Goal: Task Accomplishment & Management: Use online tool/utility

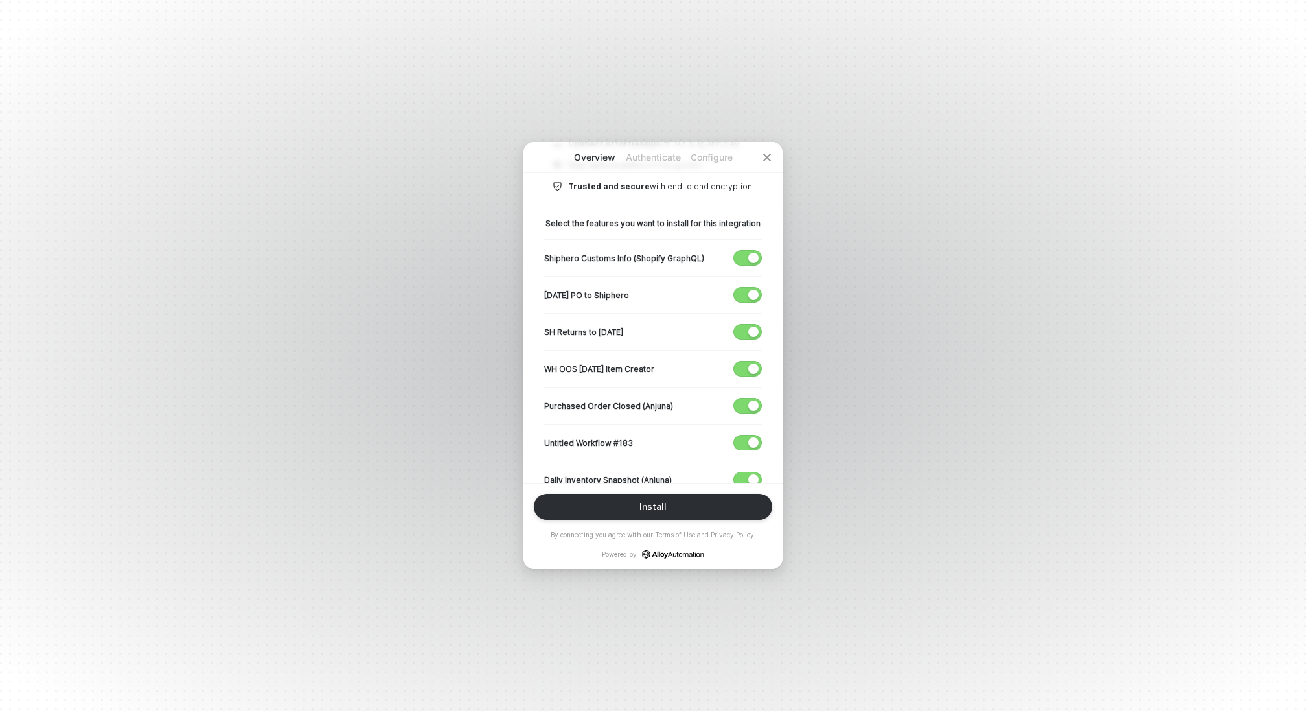
scroll to position [219, 0]
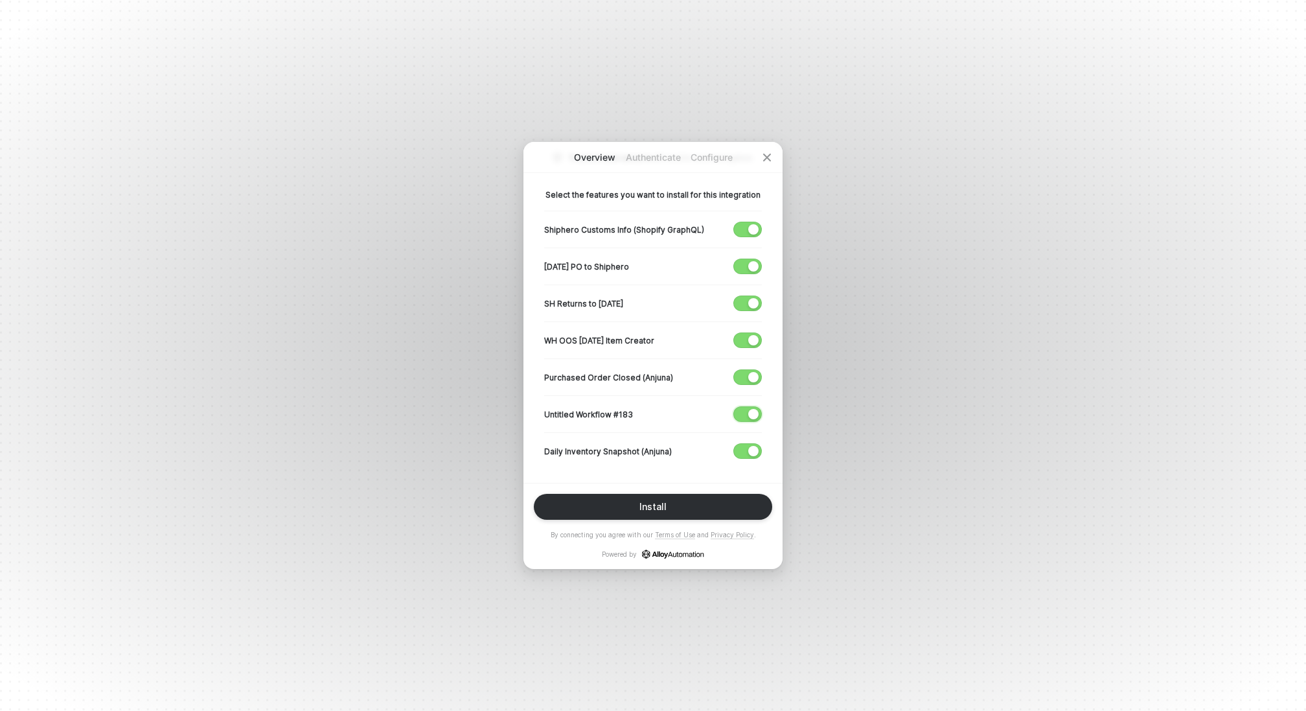
click at [752, 411] on div "button" at bounding box center [753, 414] width 10 height 10
click at [753, 336] on div "button" at bounding box center [753, 340] width 10 height 10
click at [752, 299] on div "button" at bounding box center [753, 303] width 10 height 10
click at [750, 273] on div "[DATE] PO to Shiphero" at bounding box center [653, 265] width 218 height 37
click at [750, 266] on div "button" at bounding box center [753, 266] width 10 height 10
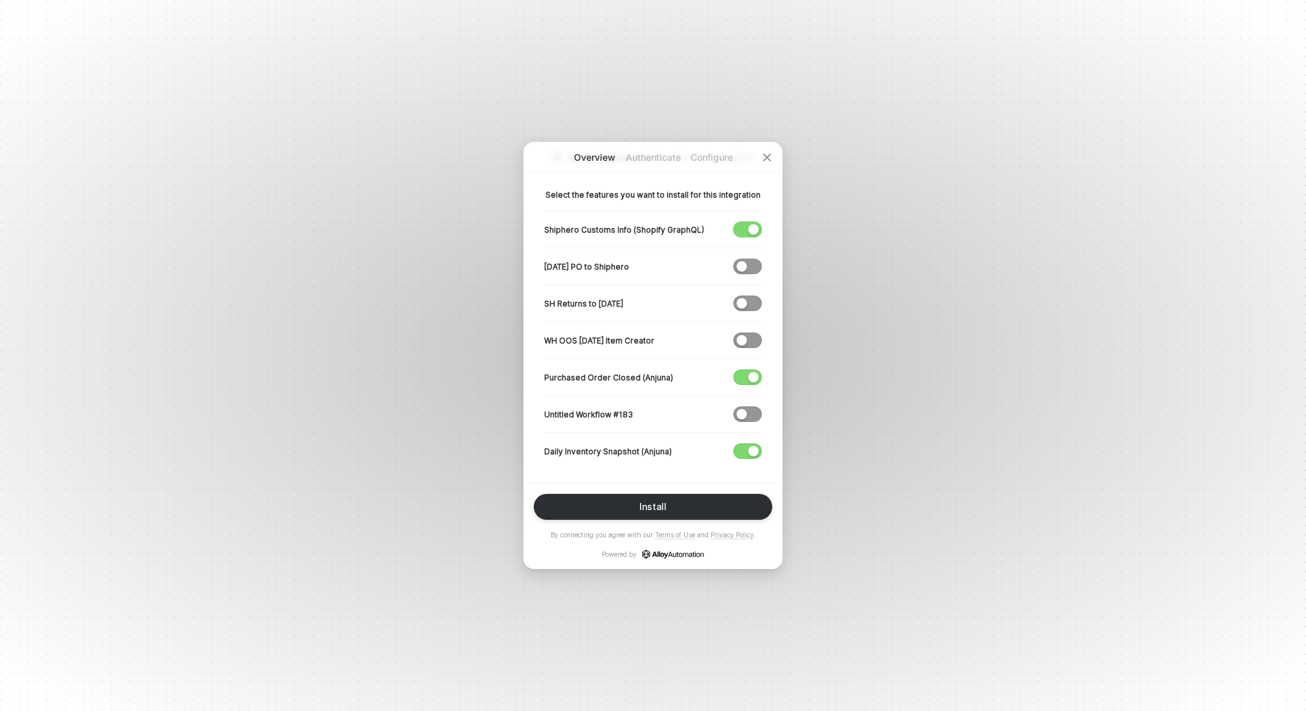
click at [750, 230] on div "button" at bounding box center [753, 229] width 10 height 10
click at [696, 497] on button "Install" at bounding box center [653, 507] width 238 height 26
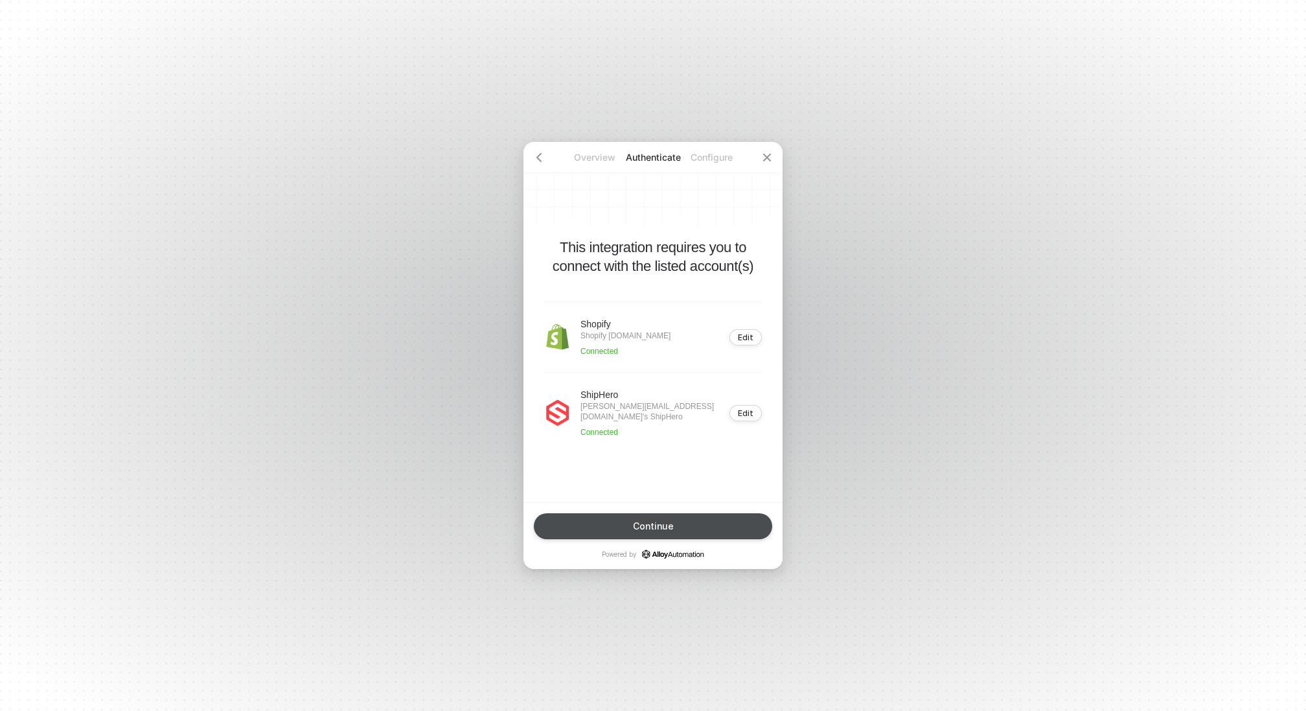
click at [680, 523] on button "Continue" at bounding box center [653, 526] width 238 height 26
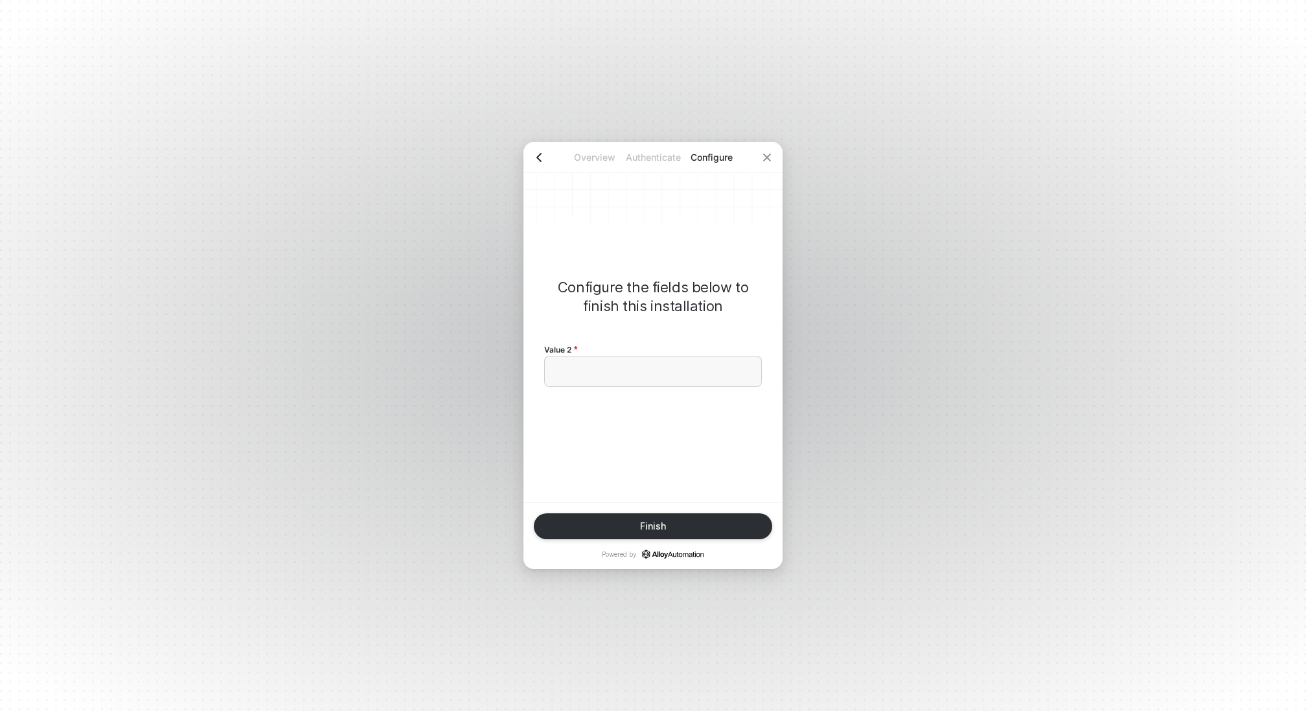
click at [536, 158] on icon "icon-arrow-left" at bounding box center [539, 157] width 10 height 10
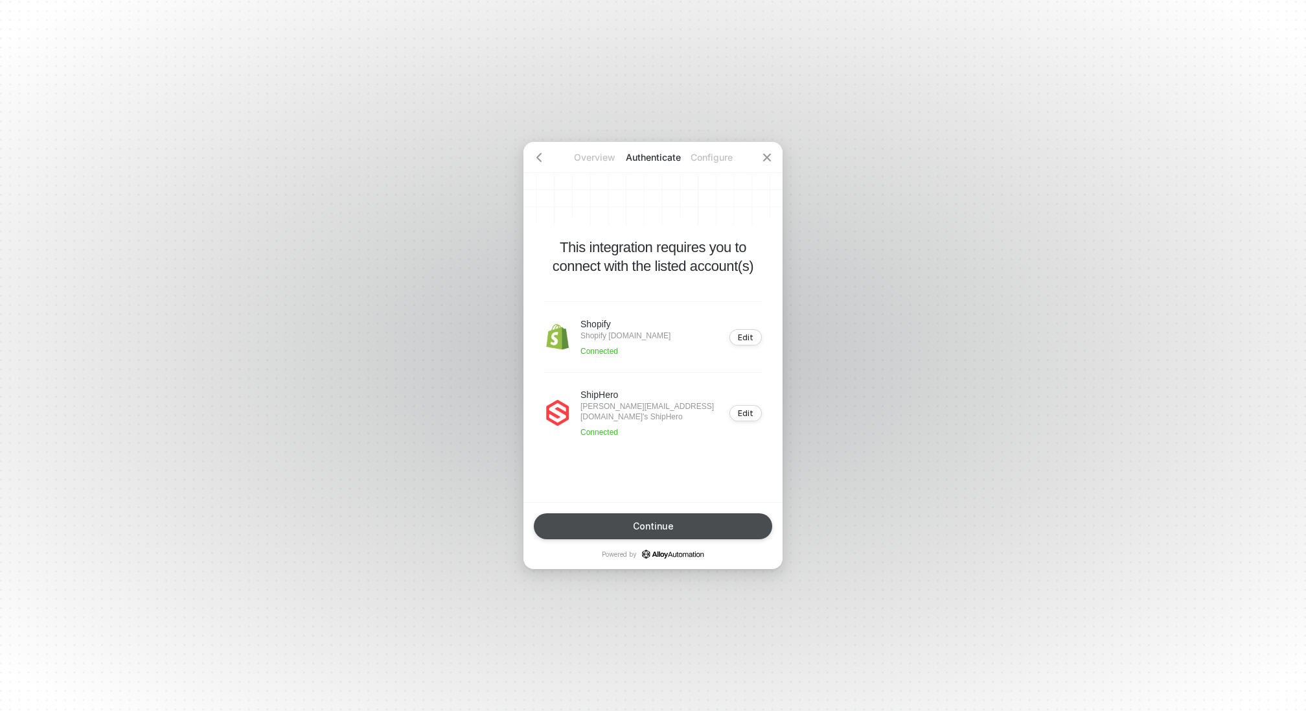
click at [686, 521] on button "Continue" at bounding box center [653, 526] width 238 height 26
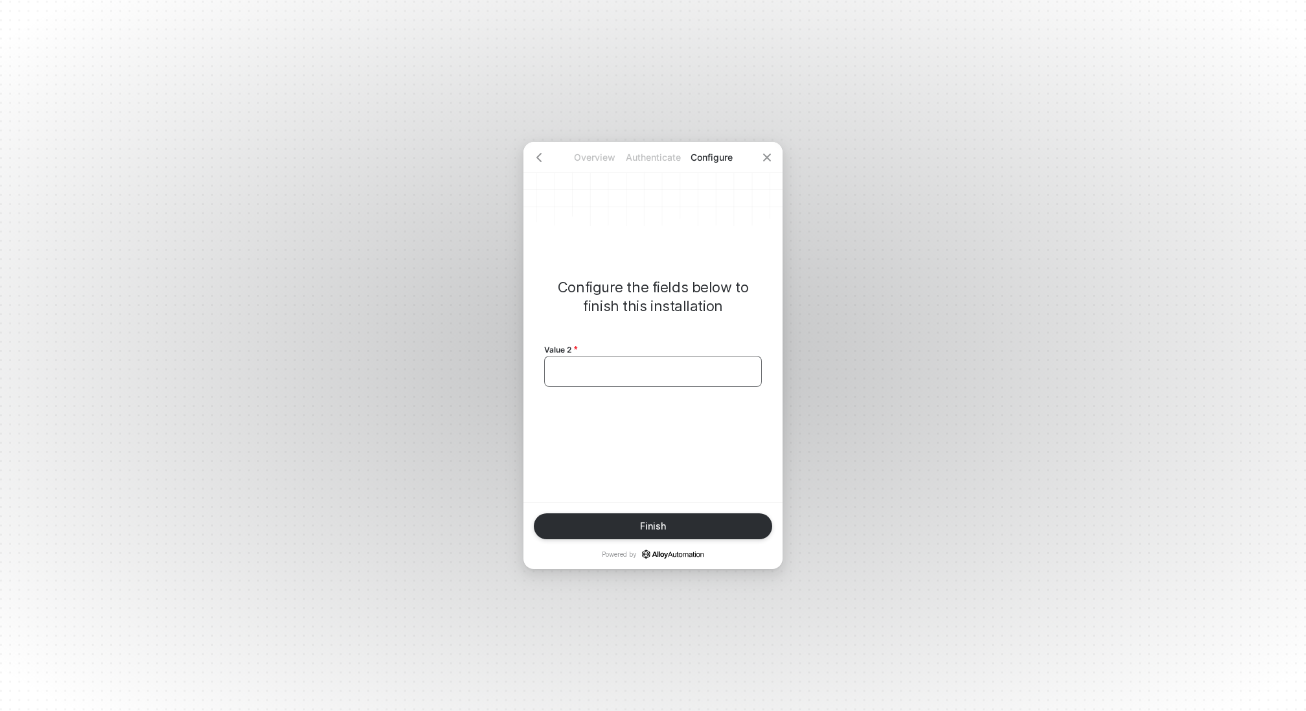
click at [666, 373] on div "﻿" at bounding box center [653, 371] width 196 height 11
click at [641, 524] on div "Finish" at bounding box center [653, 526] width 26 height 10
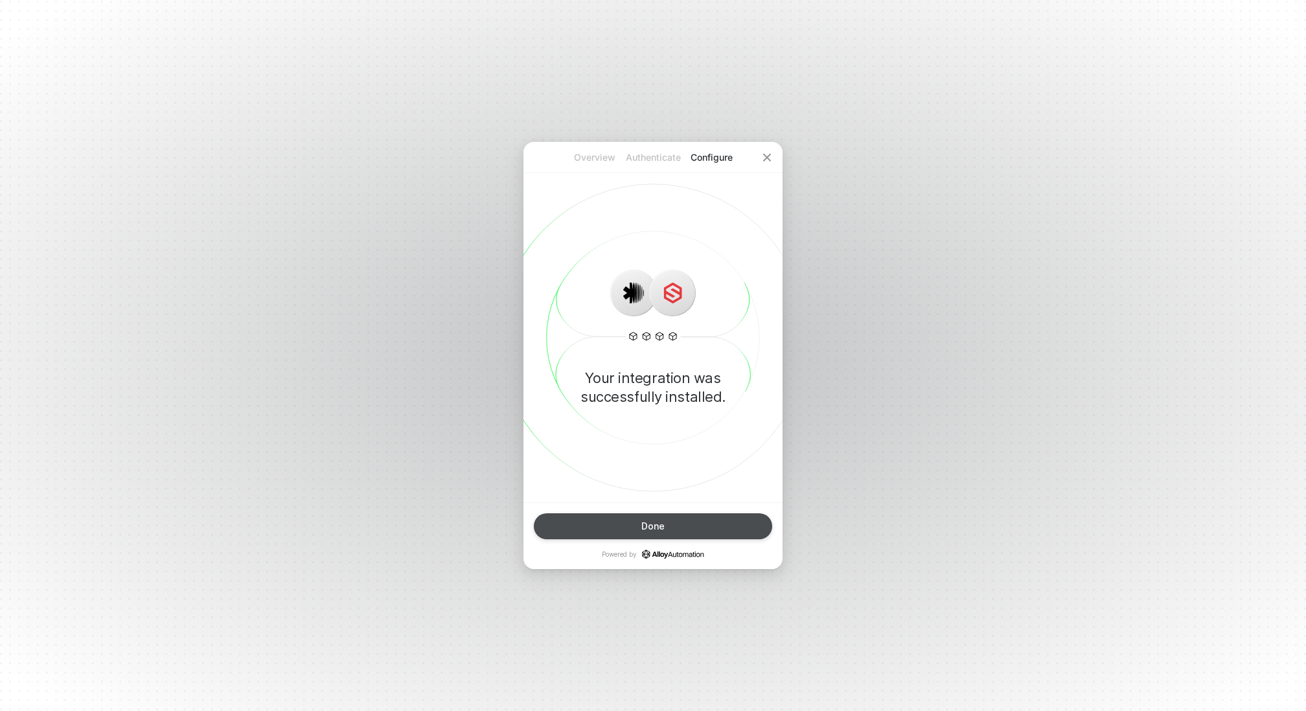
click at [641, 524] on div "Done" at bounding box center [652, 526] width 23 height 10
